Goal: Information Seeking & Learning: Check status

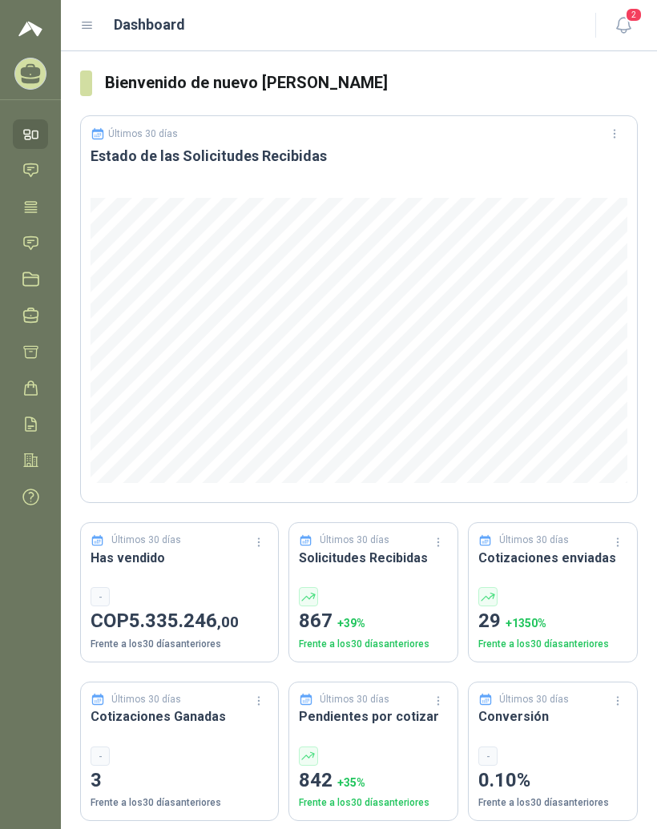
click at [91, 25] on icon at bounding box center [87, 25] width 14 height 14
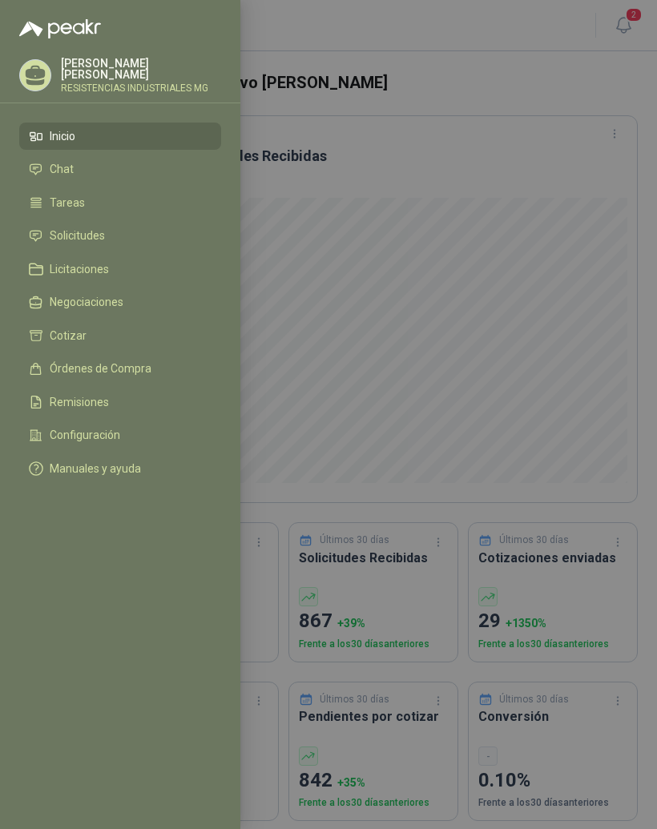
click at [119, 241] on li "Solicitudes" at bounding box center [120, 236] width 183 height 14
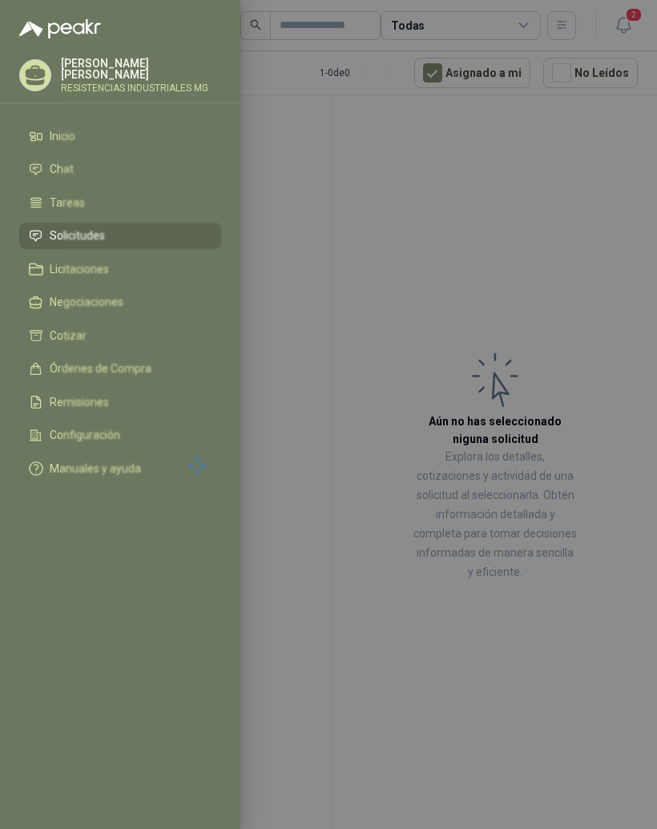
click at [606, 283] on div at bounding box center [328, 414] width 657 height 829
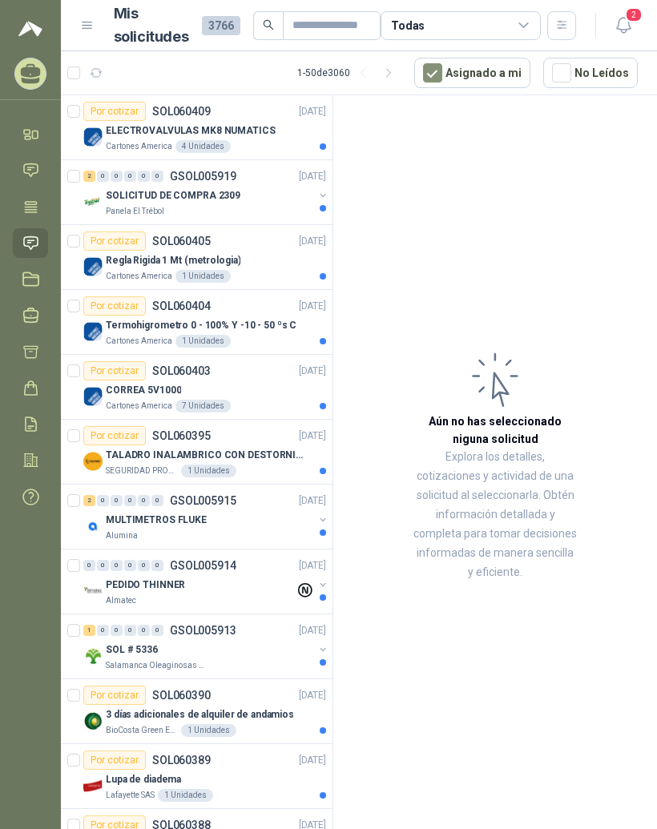
click at [256, 127] on p "ELECTROVALVULAS MK8 NUMATICS" at bounding box center [191, 130] width 170 height 15
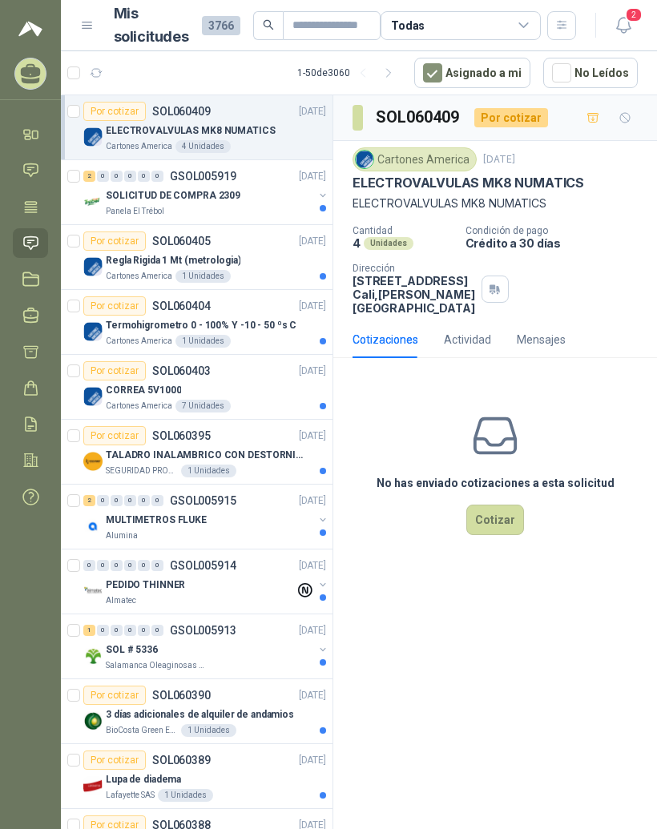
click at [227, 203] on div "SOLICITUD DE COMPRA 2309" at bounding box center [209, 195] width 207 height 19
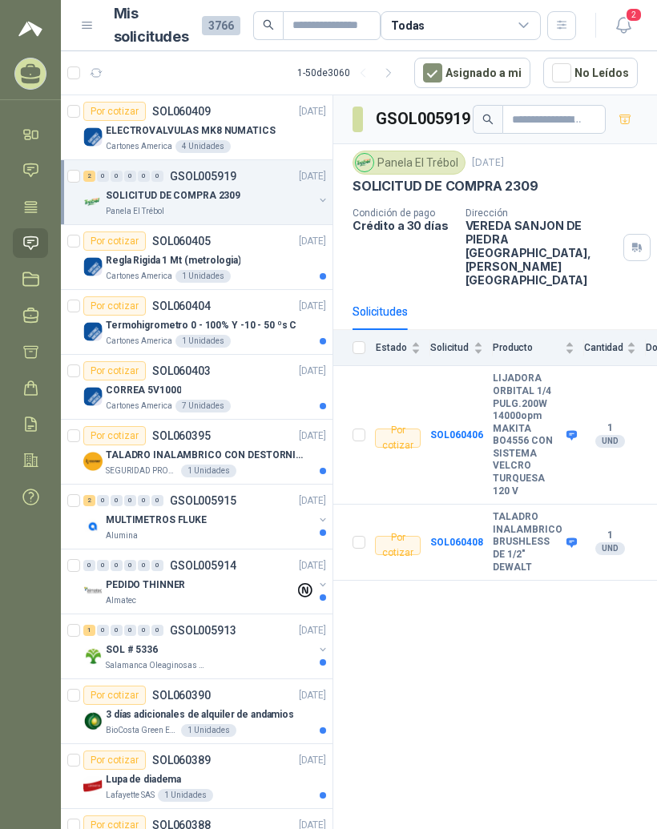
click at [267, 245] on div "Por cotizar SOL060405 [DATE]" at bounding box center [204, 241] width 243 height 19
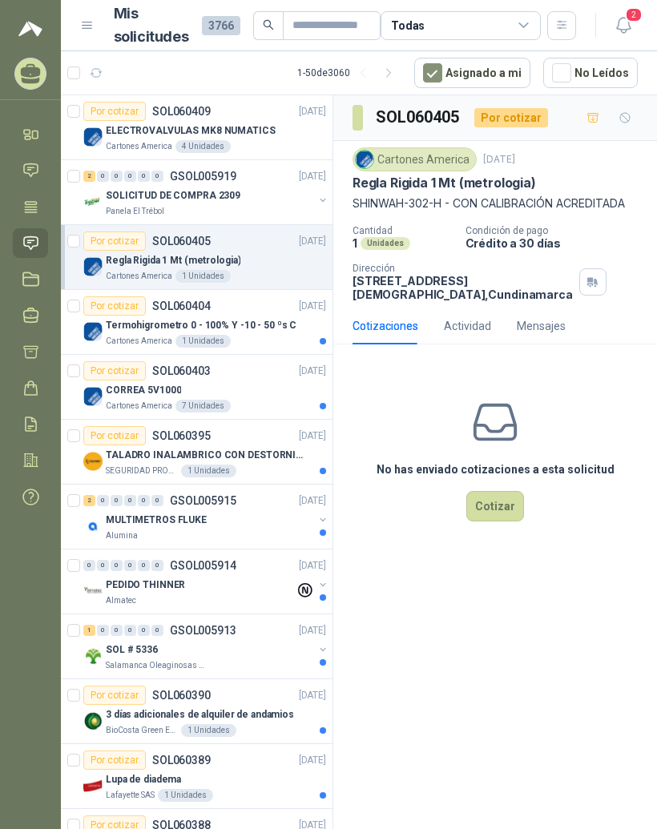
click at [269, 316] on div "Termohigrometro 0 - 100% Y -10 - 50 ºs C" at bounding box center [216, 325] width 220 height 19
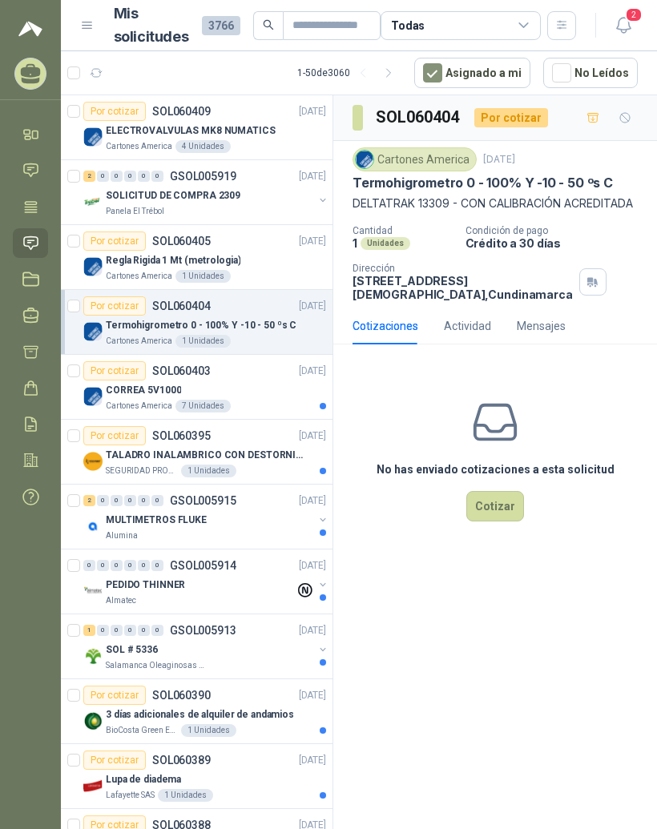
click at [248, 387] on div "CORREA 5V1000" at bounding box center [216, 390] width 220 height 19
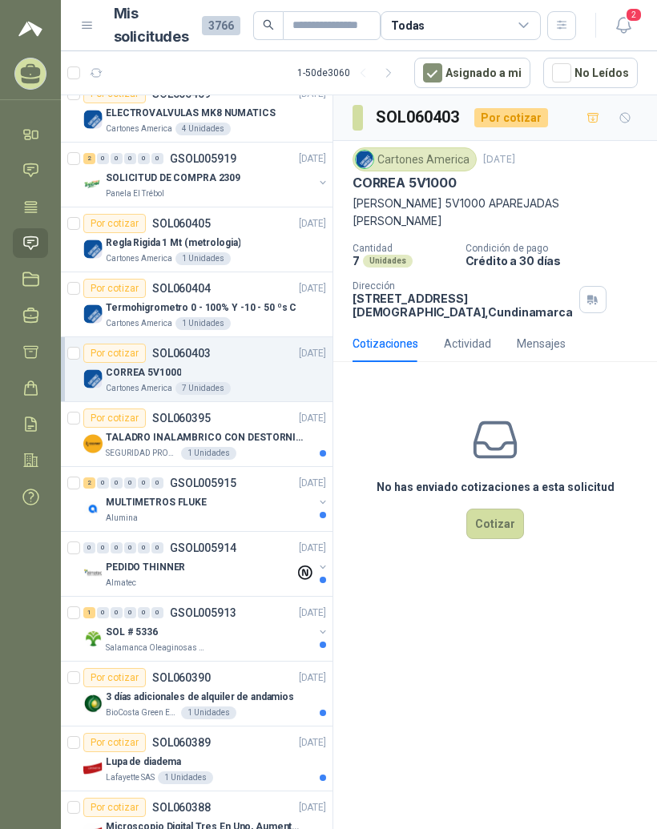
scroll to position [22, 0]
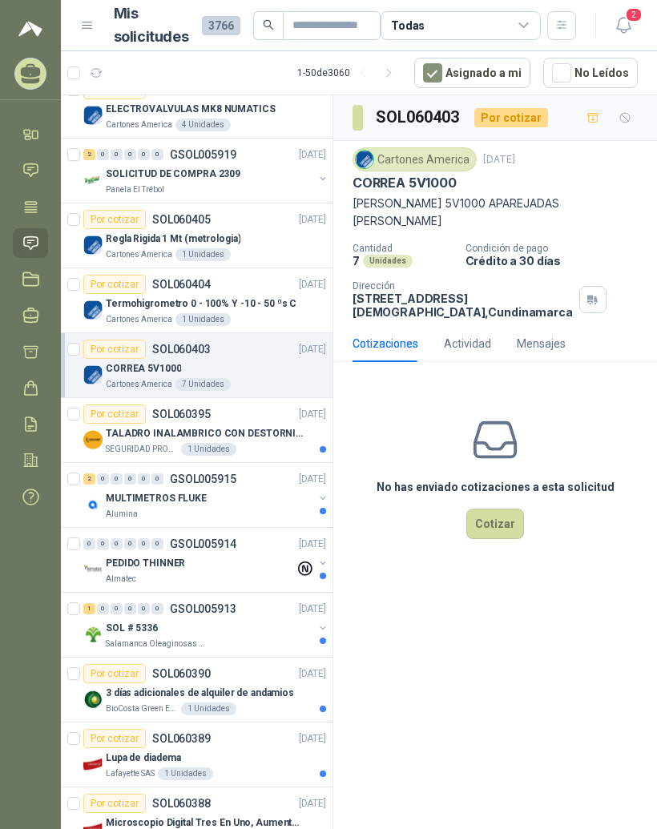
click at [248, 441] on div "TALADRO INALAMBRICO CON DESTORNILLADOR DE ESTRIA" at bounding box center [216, 433] width 220 height 19
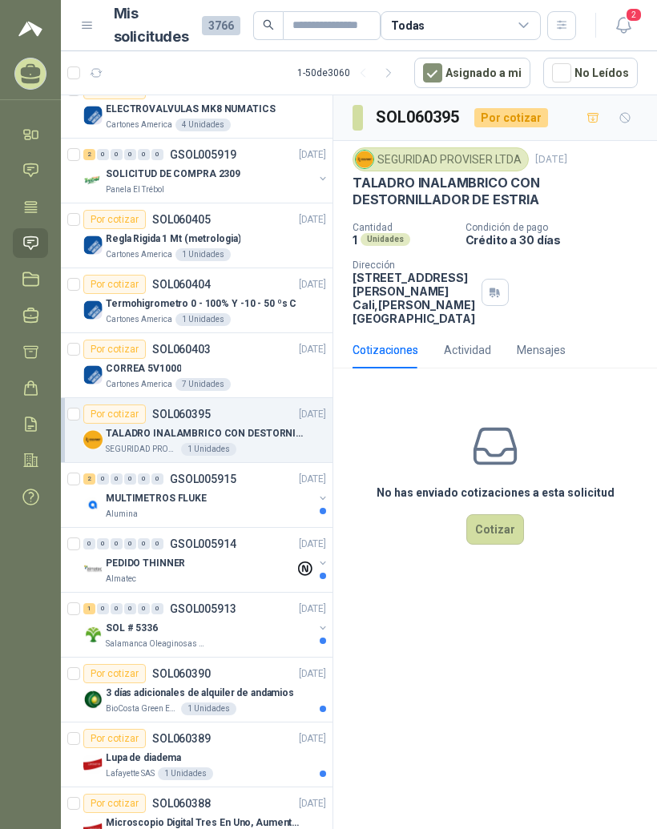
click at [275, 507] on div "MULTIMETROS FLUKE" at bounding box center [209, 498] width 207 height 19
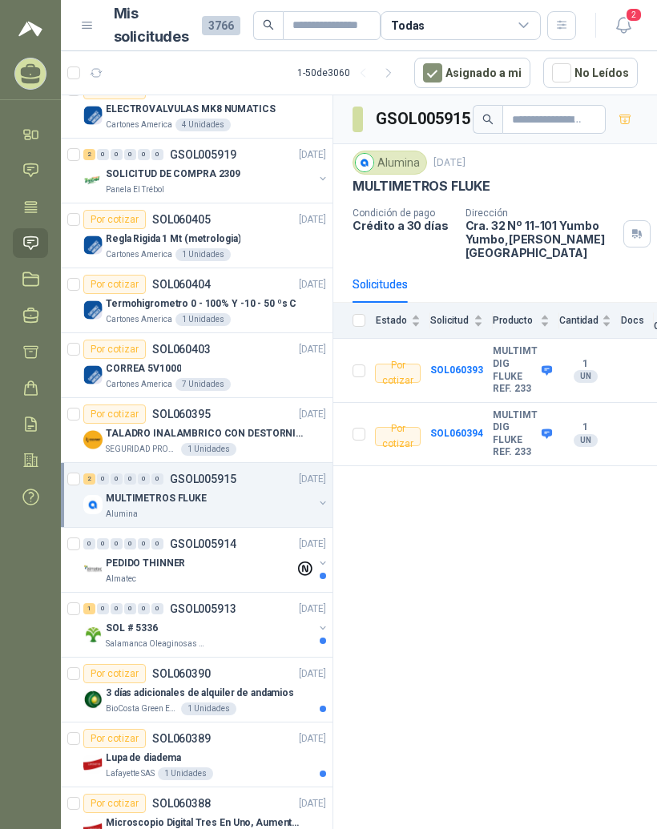
scroll to position [20, 0]
click at [252, 534] on div "0 0 0 0 0 0 GSOL005914 [DATE]" at bounding box center [206, 543] width 246 height 19
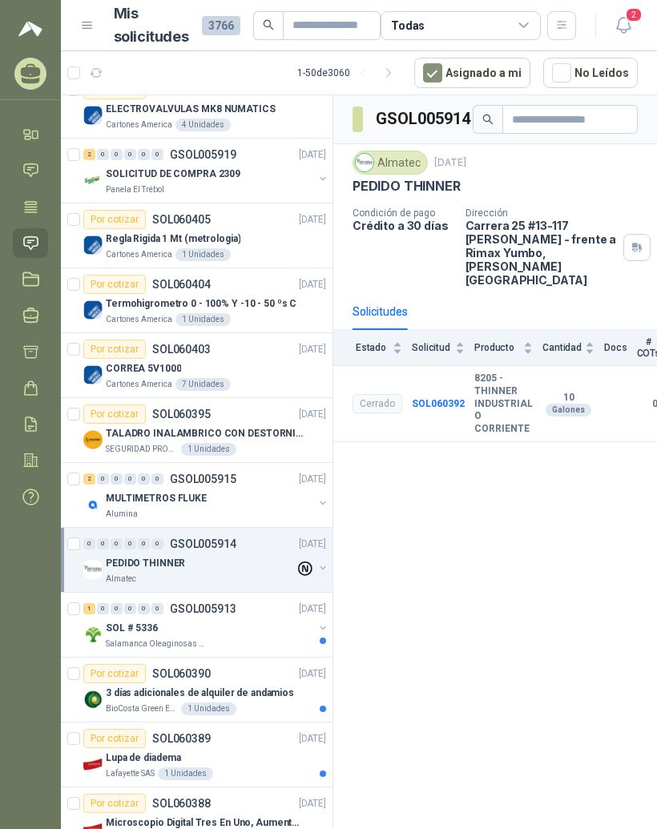
click at [241, 599] on div "1 0 0 0 0 0 GSOL005913 [DATE]" at bounding box center [206, 608] width 246 height 19
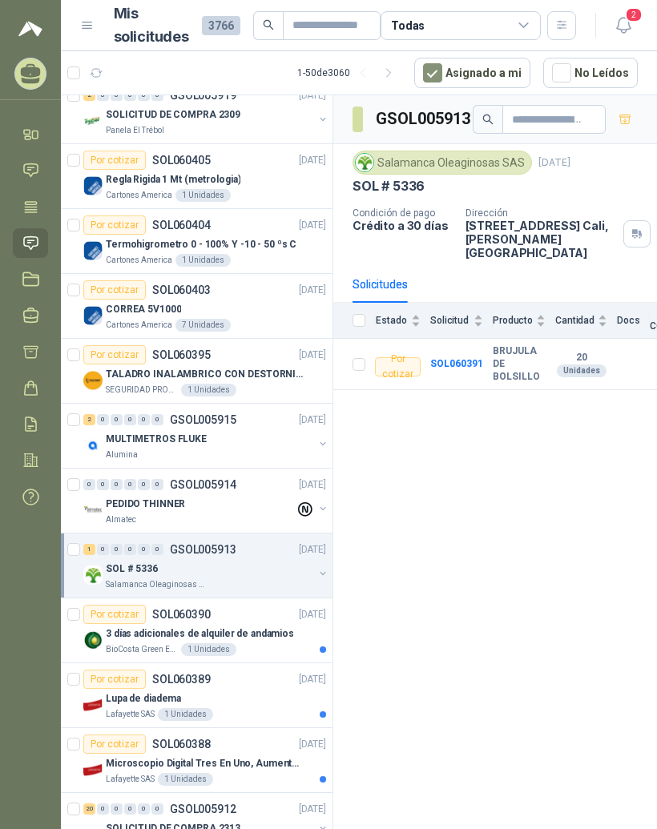
scroll to position [107, 0]
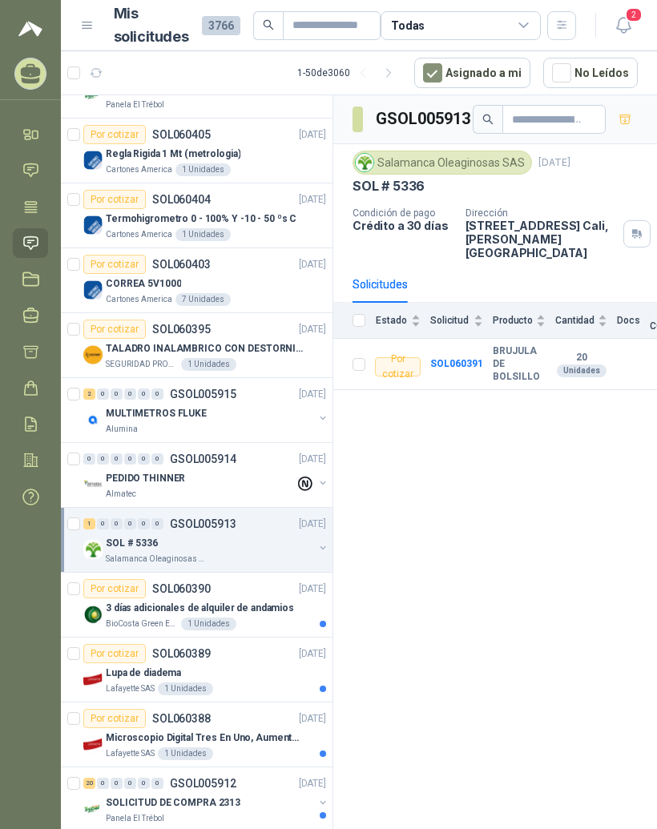
click at [251, 601] on p "3 días adicionales de alquiler de andamios" at bounding box center [200, 608] width 188 height 15
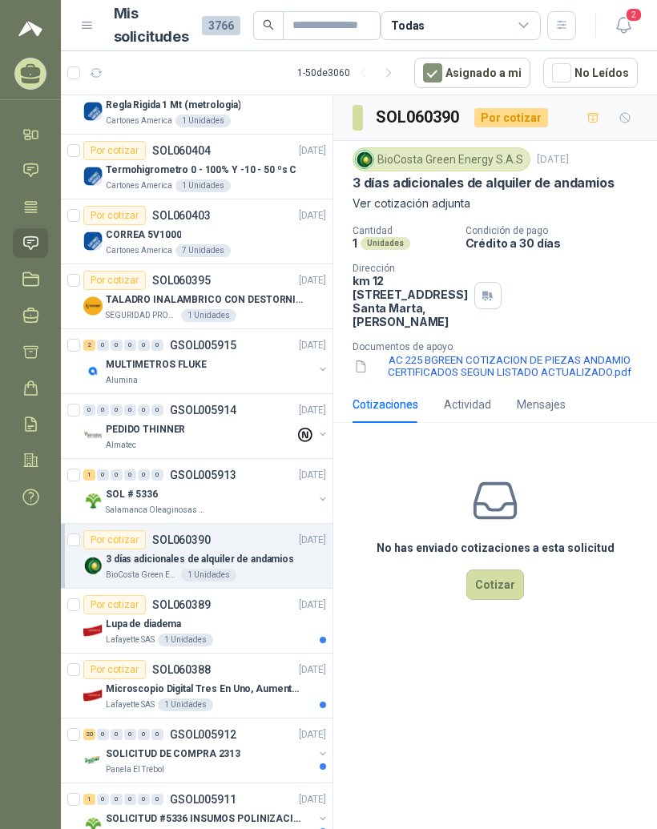
scroll to position [156, 0]
click at [264, 594] on div "Por cotizar SOL060389 [DATE]" at bounding box center [204, 603] width 243 height 19
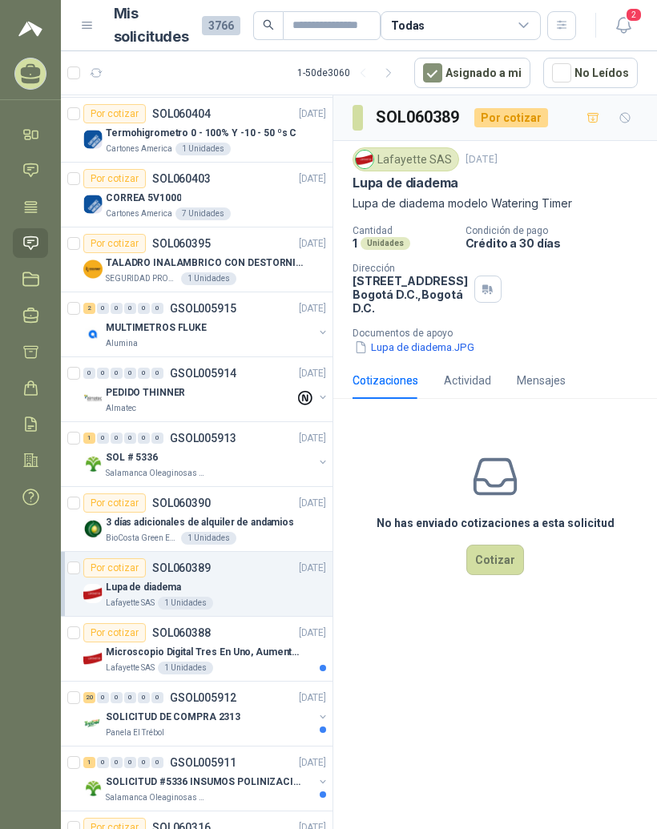
scroll to position [199, 0]
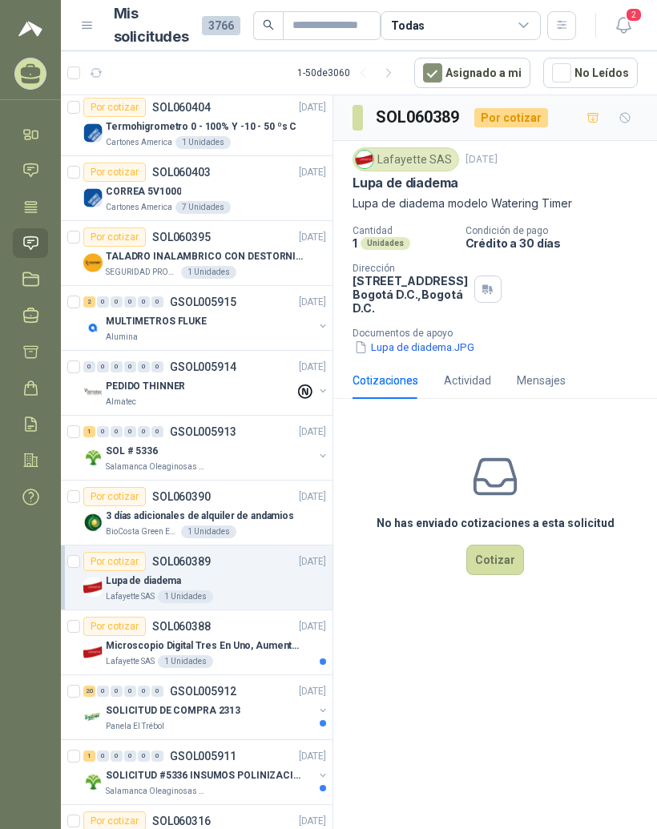
click at [234, 617] on div "Por cotizar SOL060388 [DATE]" at bounding box center [204, 626] width 243 height 19
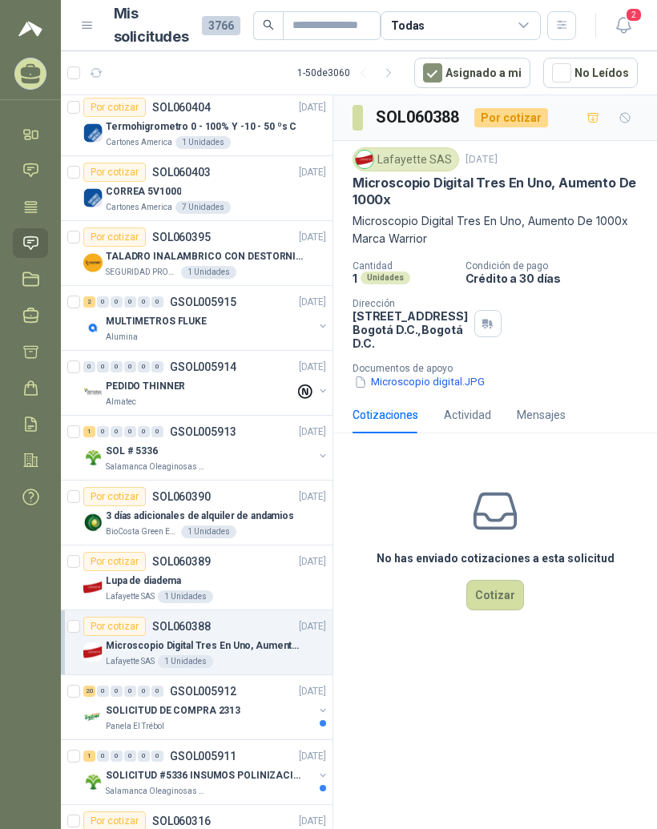
click at [238, 682] on div "20 0 0 0 0 0 GSOL005912 [DATE]" at bounding box center [206, 691] width 246 height 19
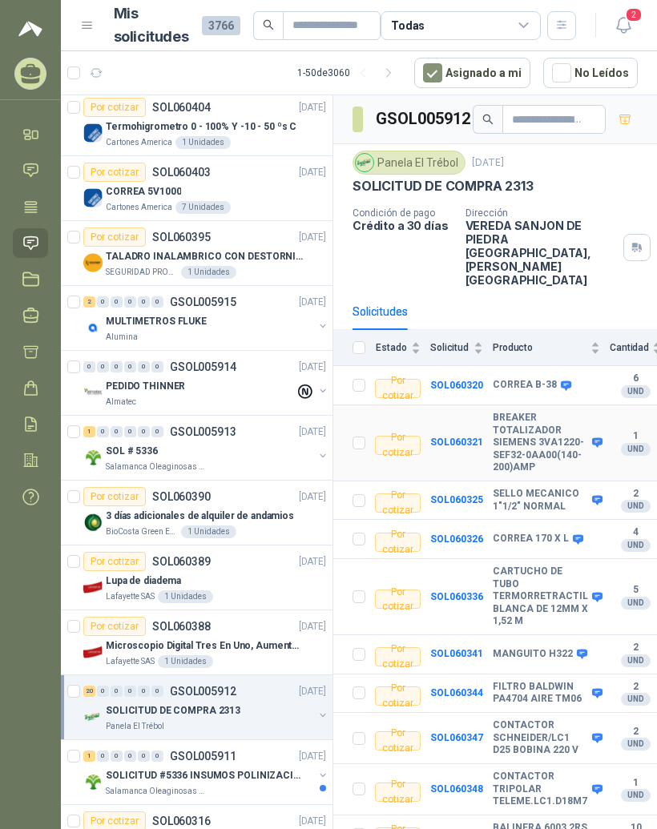
click at [518, 412] on b "BREAKER TOTALIZADOR SIEMENS 3VA1220-SEF32-0AA00(140-200)AMP" at bounding box center [540, 443] width 95 height 62
click at [548, 412] on b "BREAKER TOTALIZADOR SIEMENS 3VA1220-SEF32-0AA00(140-200)AMP" at bounding box center [540, 443] width 95 height 62
click at [469, 437] on b "SOL060321" at bounding box center [456, 442] width 53 height 11
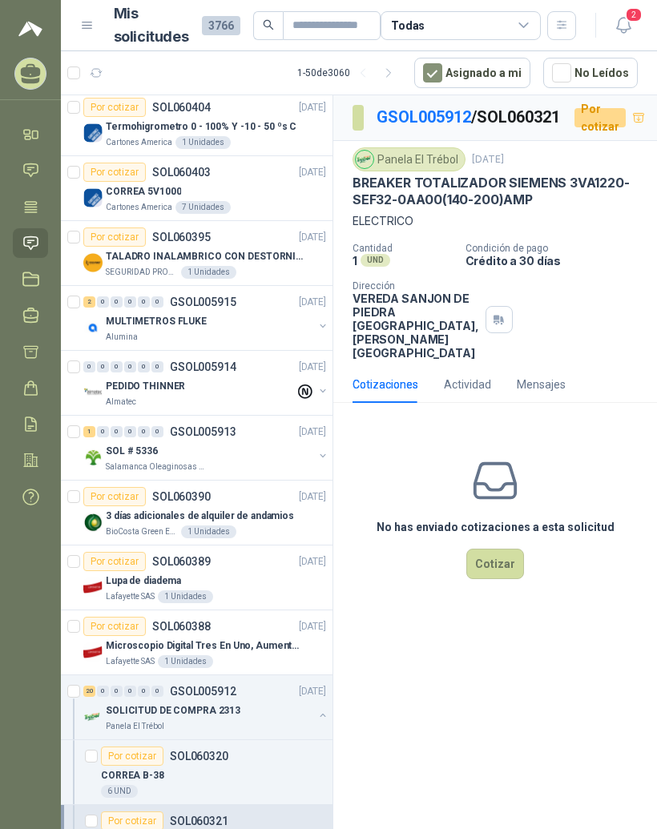
click at [438, 107] on link "GSOL005912" at bounding box center [424, 116] width 95 height 19
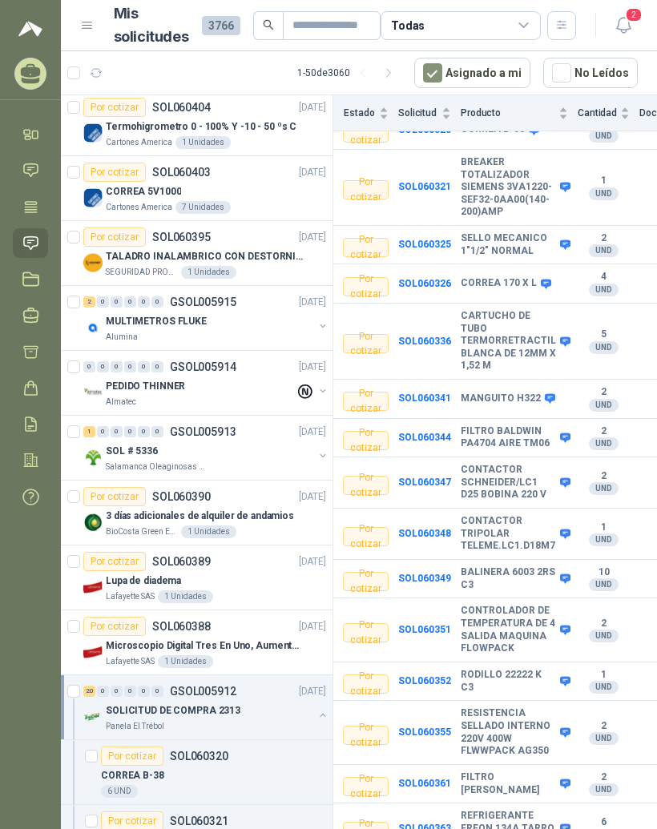
scroll to position [257, 32]
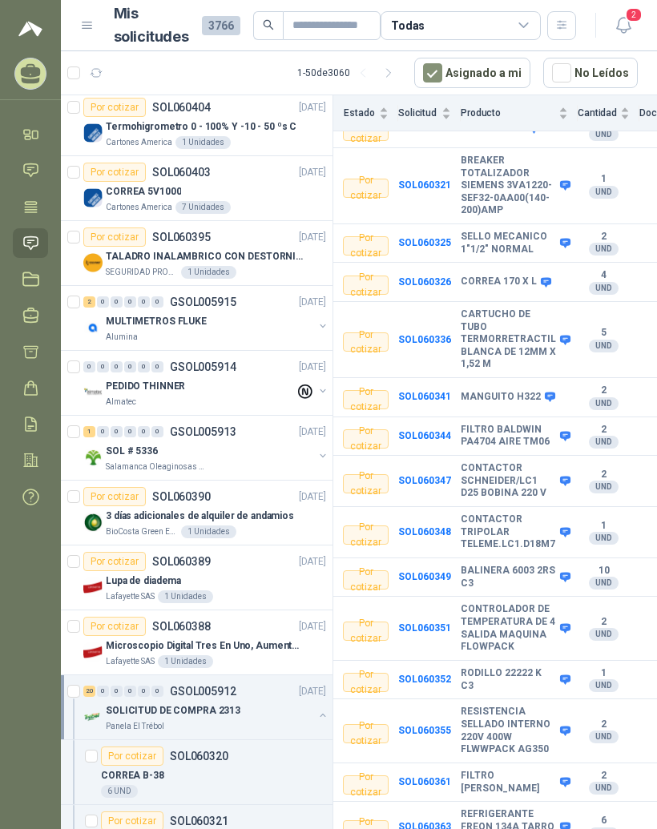
click at [499, 603] on b "CONTROLADOR DE TEMPERATURA DE 4 SALIDA MAQUINA FLOWPACK" at bounding box center [508, 628] width 95 height 50
click at [481, 603] on b "CONTROLADOR DE TEMPERATURA DE 4 SALIDA MAQUINA FLOWPACK" at bounding box center [508, 628] width 95 height 50
click at [433, 622] on b "SOL060351" at bounding box center [424, 627] width 53 height 11
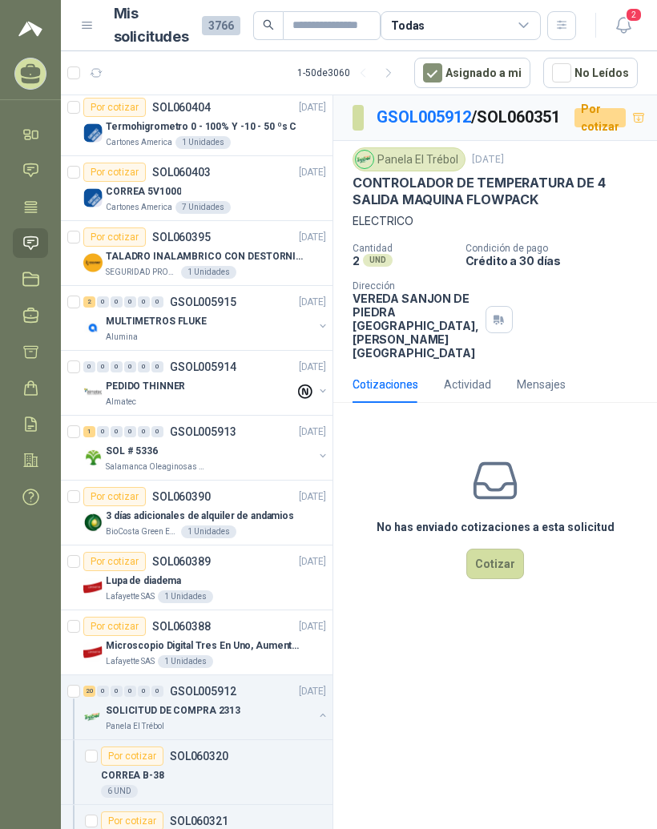
click at [446, 107] on link "GSOL005912" at bounding box center [424, 116] width 95 height 19
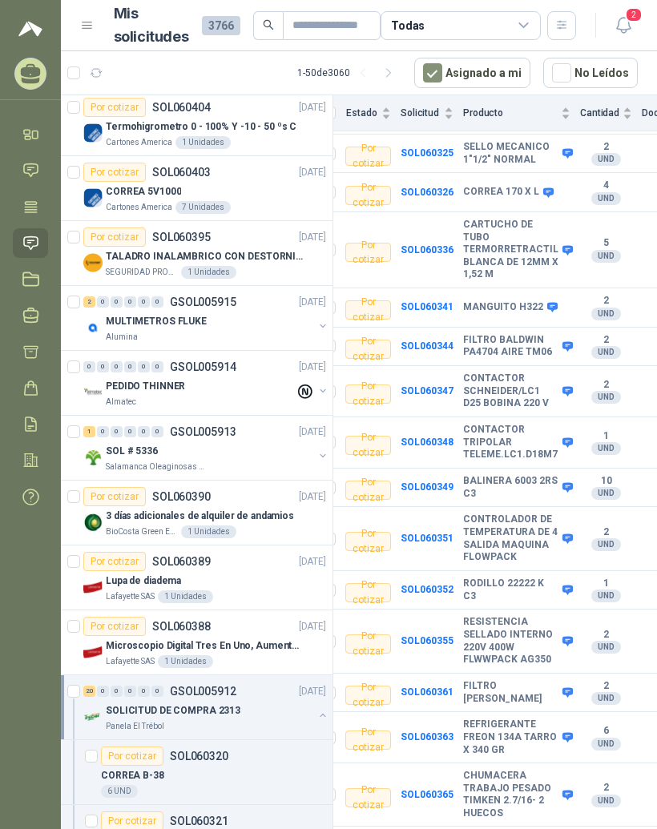
scroll to position [348, 30]
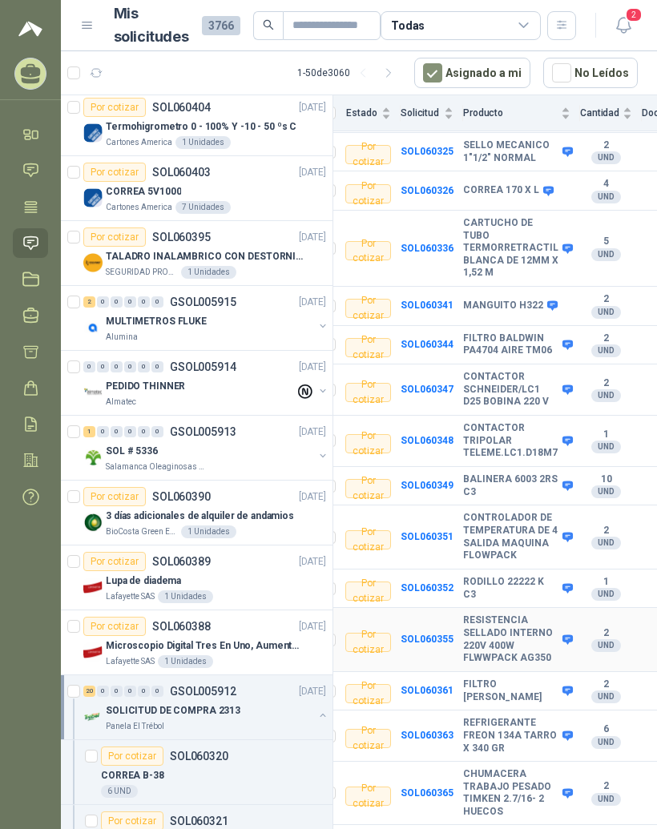
click at [499, 614] on b "RESISTENCIA SELLADO INTERNO 220V 400W FLWWPACK AG350" at bounding box center [510, 639] width 95 height 50
click at [445, 634] on b "SOL060355" at bounding box center [427, 639] width 53 height 11
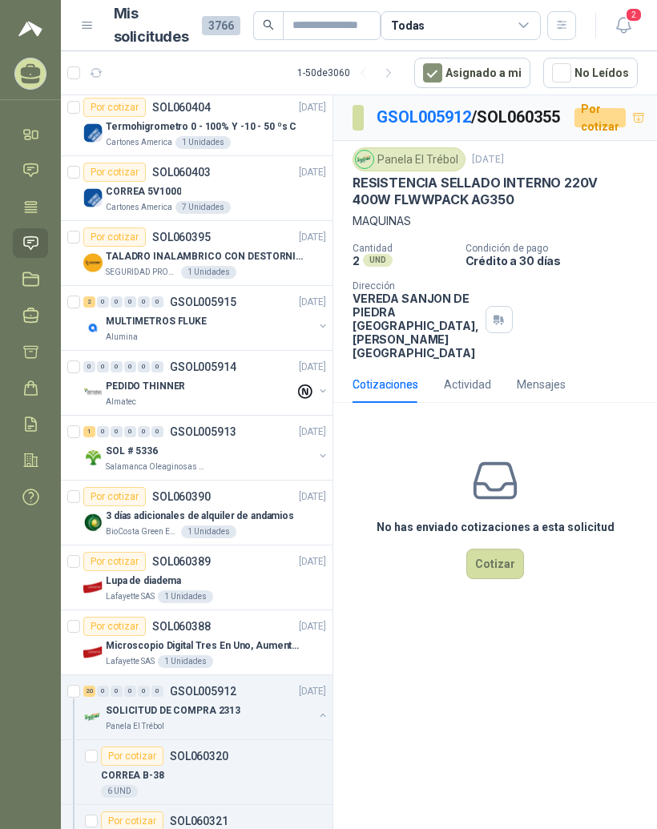
click at [451, 107] on link "GSOL005912" at bounding box center [424, 116] width 95 height 19
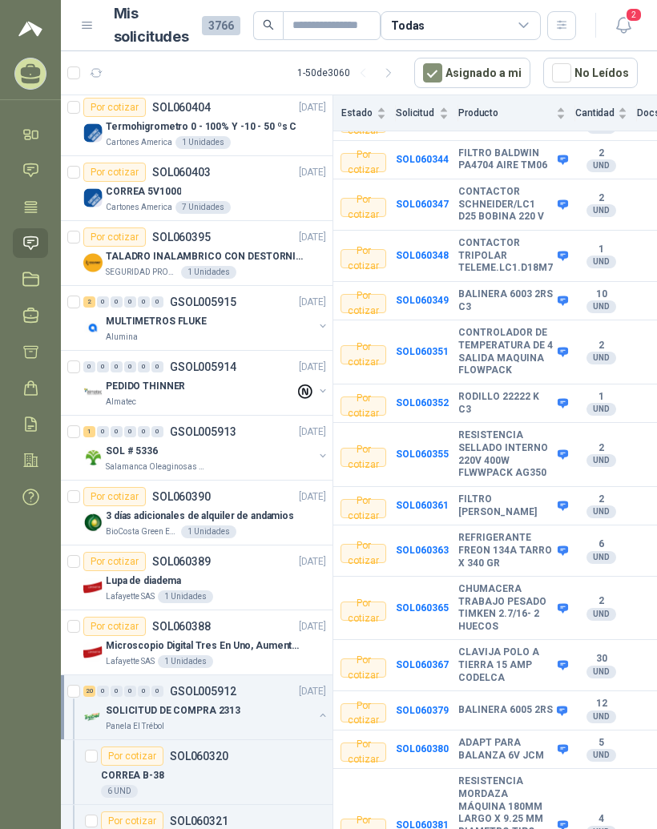
scroll to position [533, 34]
click at [435, 820] on b "SOL060381" at bounding box center [422, 825] width 53 height 11
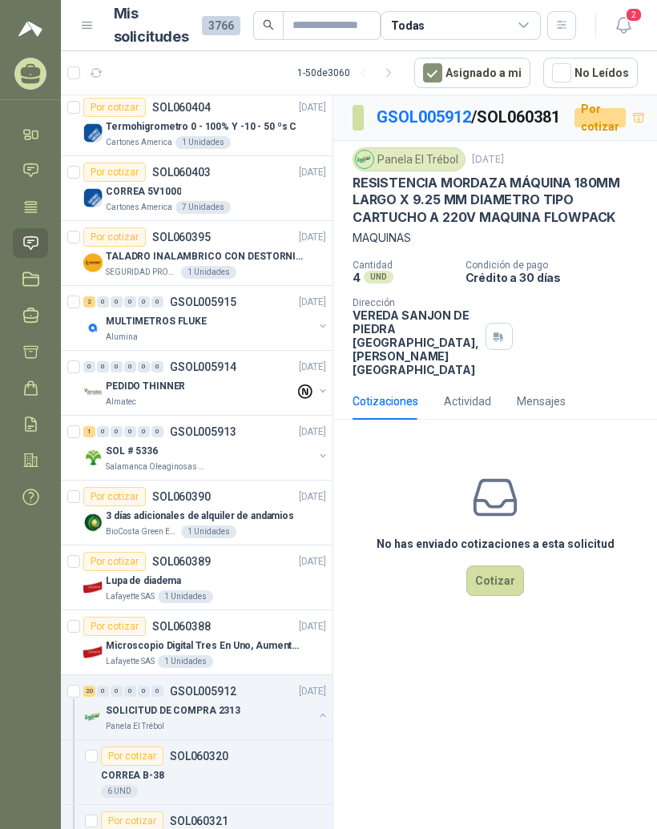
click at [449, 107] on link "GSOL005912" at bounding box center [424, 116] width 95 height 19
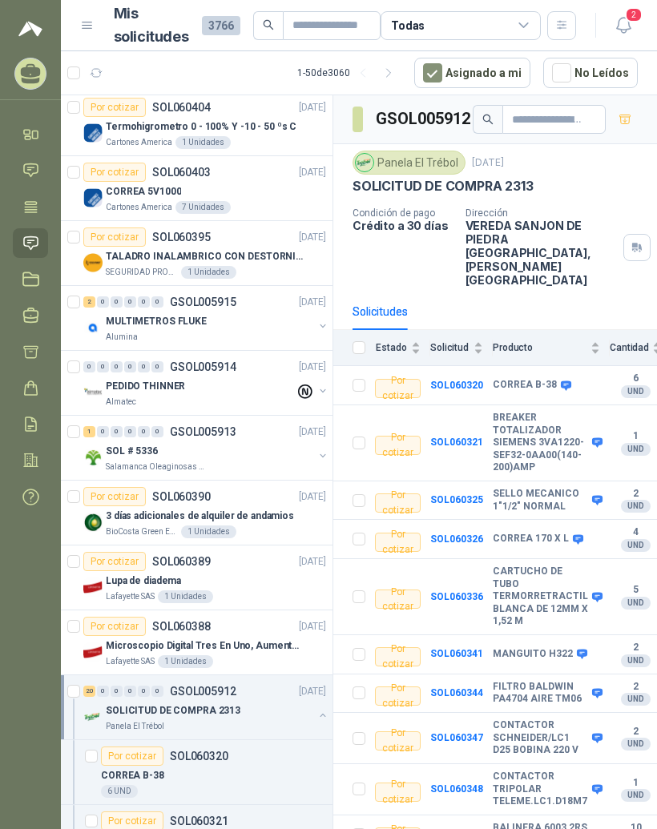
click at [548, 412] on b "BREAKER TOTALIZADOR SIEMENS 3VA1220-SEF32-0AA00(140-200)AMP" at bounding box center [540, 443] width 95 height 62
click at [471, 437] on b "SOL060321" at bounding box center [456, 442] width 53 height 11
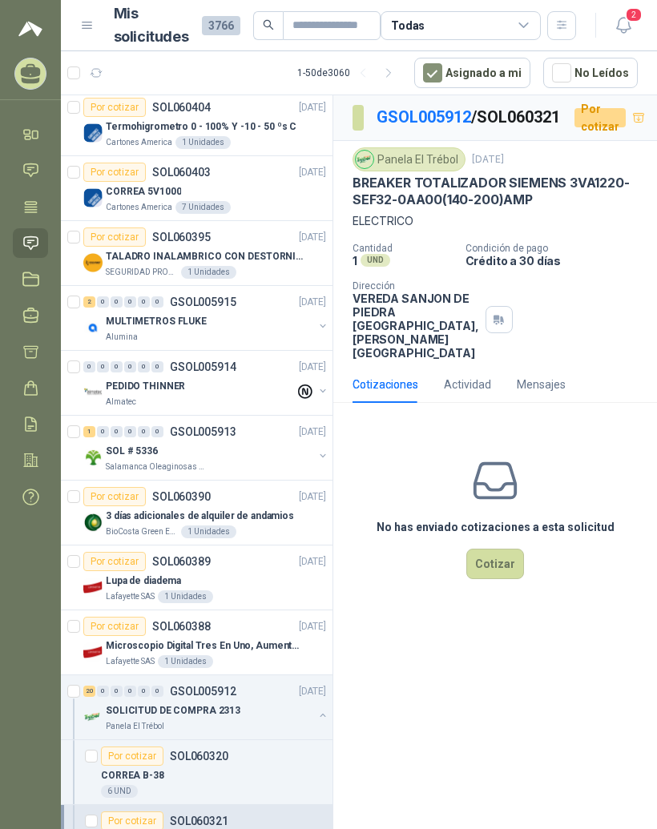
click at [449, 107] on link "GSOL005912" at bounding box center [424, 116] width 95 height 19
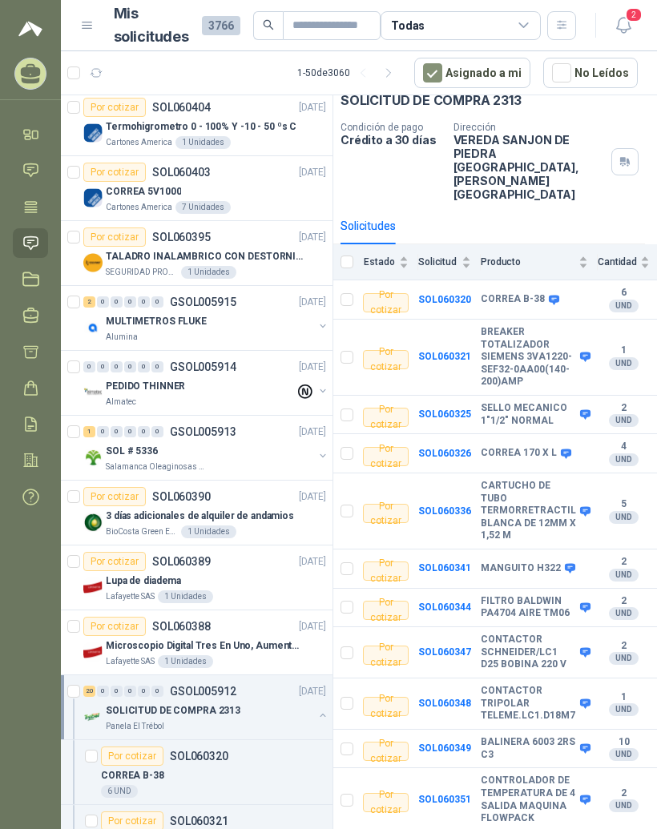
scroll to position [86, 13]
click at [448, 506] on b "SOL060336" at bounding box center [443, 511] width 53 height 11
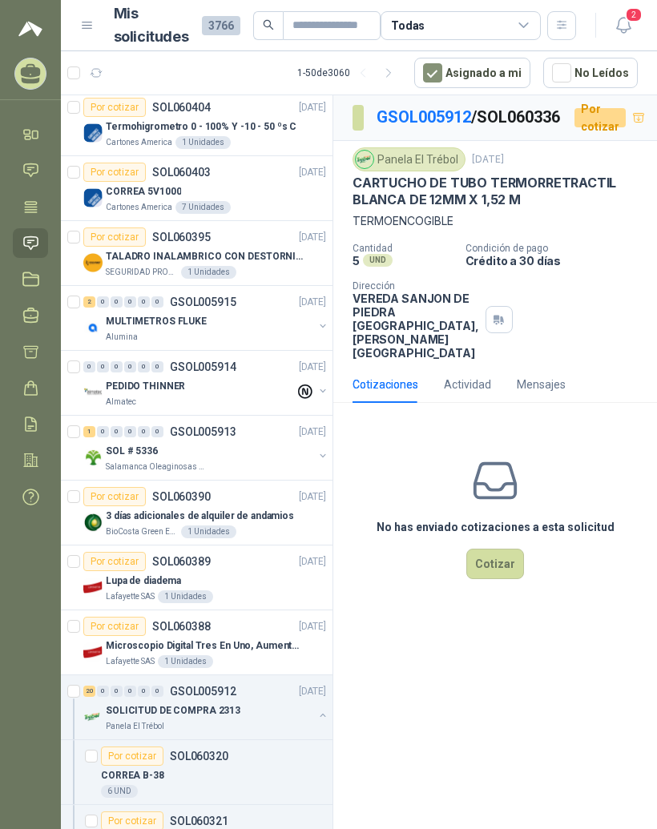
click at [445, 107] on link "GSOL005912" at bounding box center [424, 116] width 95 height 19
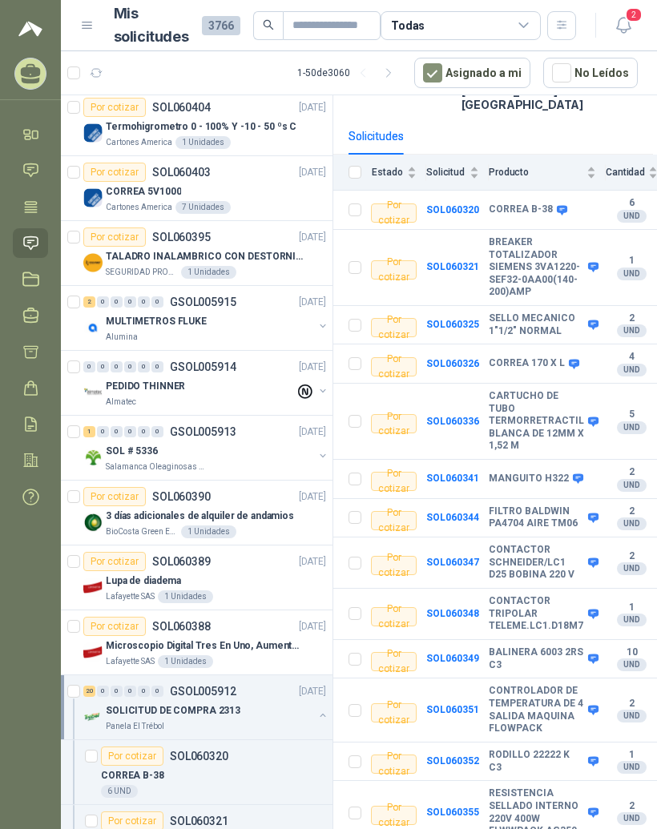
scroll to position [175, 5]
click at [452, 557] on b "SOL060347" at bounding box center [451, 562] width 53 height 11
